Goal: Information Seeking & Learning: Learn about a topic

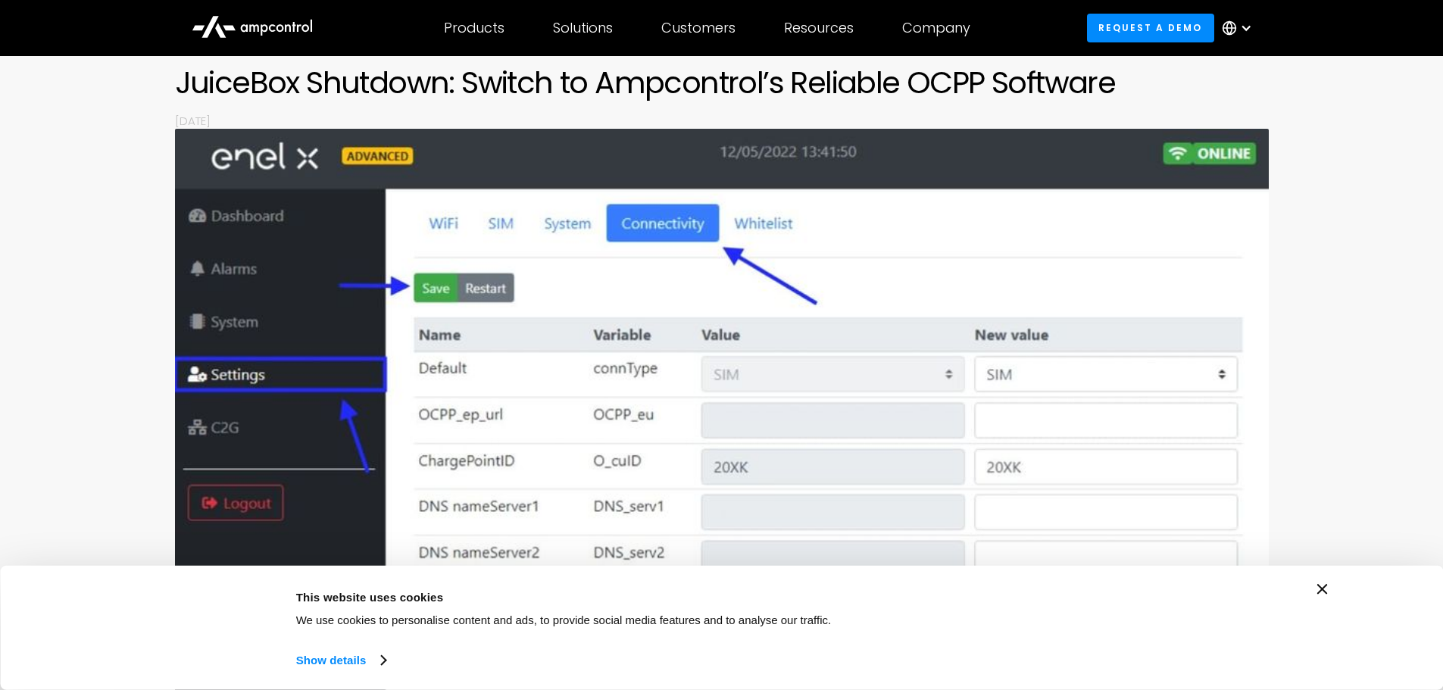
scroll to position [227, 0]
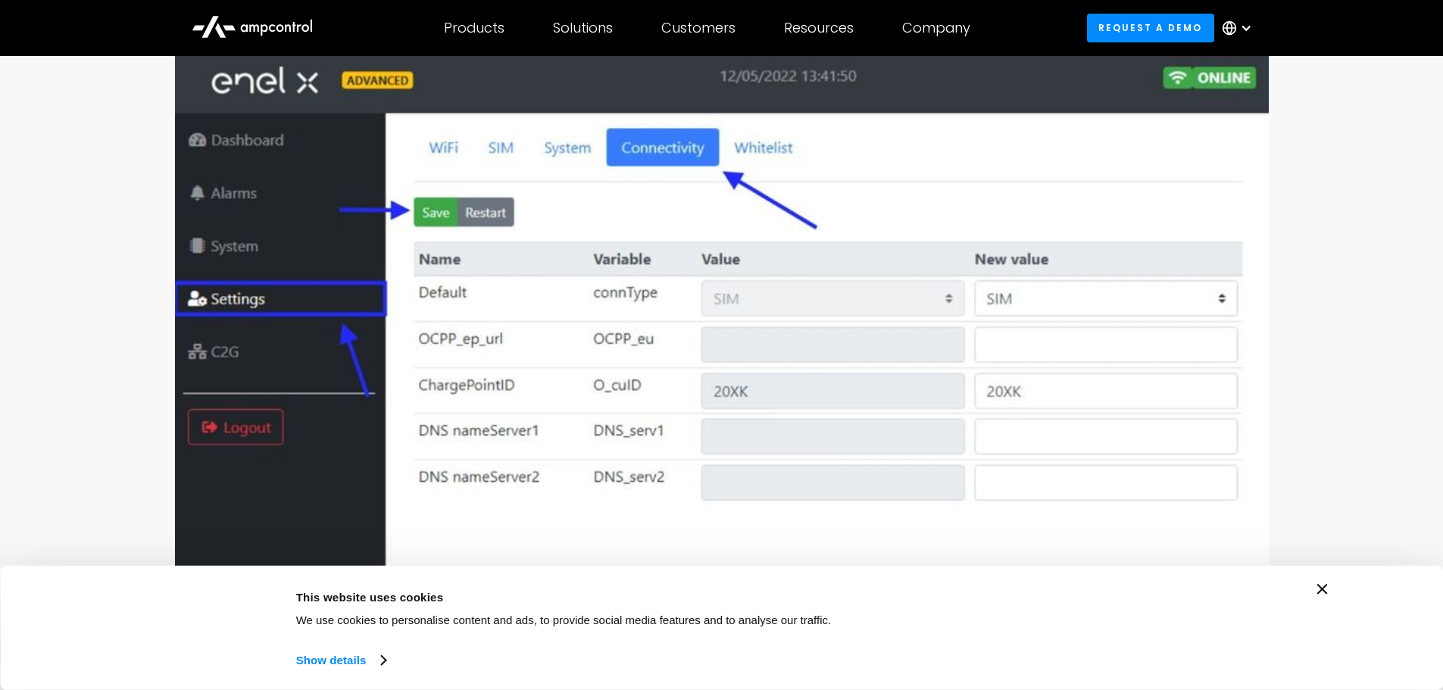
click at [948, 300] on img at bounding box center [722, 336] width 1094 height 566
click at [948, 292] on img at bounding box center [722, 336] width 1094 height 566
click at [1222, 299] on img at bounding box center [722, 336] width 1094 height 566
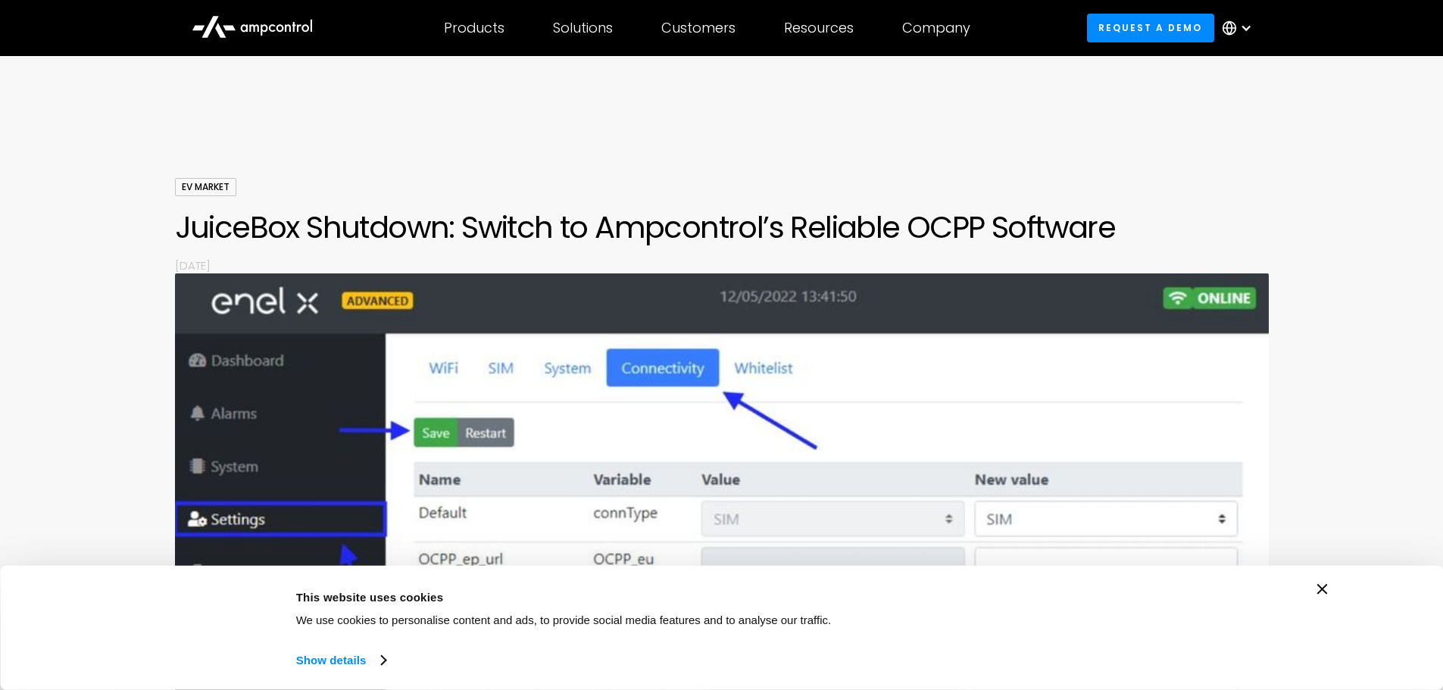
scroll to position [0, 0]
